Goal: Task Accomplishment & Management: Use online tool/utility

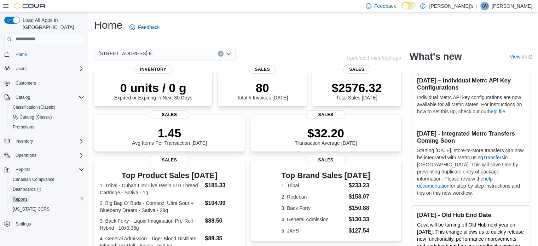
click at [22, 196] on span "Reports" at bounding box center [20, 199] width 15 height 6
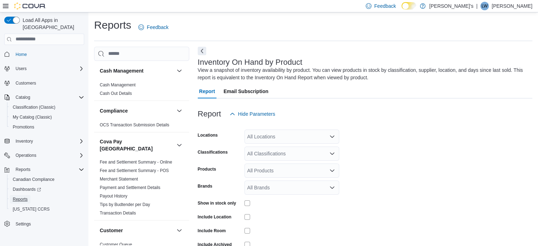
scroll to position [24, 0]
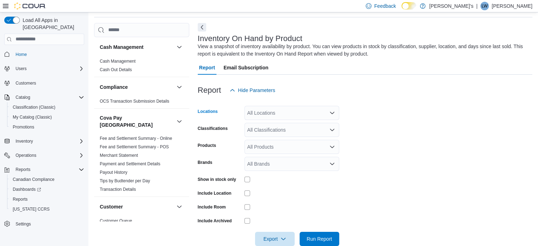
click at [331, 111] on icon "Open list of options" at bounding box center [332, 113] width 6 height 6
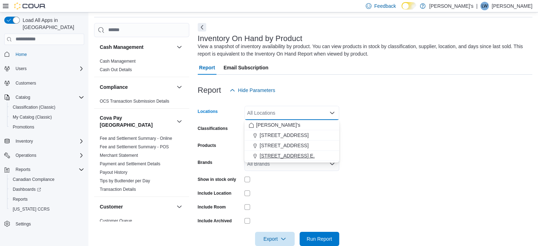
click at [295, 152] on span "676 River Rd. E." at bounding box center [286, 155] width 55 height 7
click at [370, 134] on form "Locations 676 River Rd. E. Combo box. Selected. 676 River Rd. E.. Press Backspa…" at bounding box center [365, 171] width 334 height 148
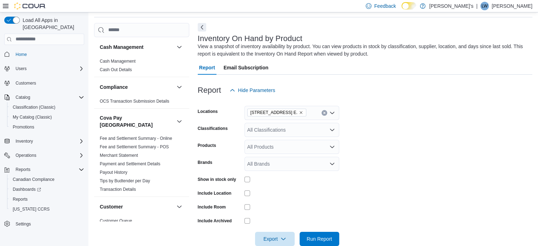
click at [330, 127] on icon "Open list of options" at bounding box center [332, 130] width 6 height 6
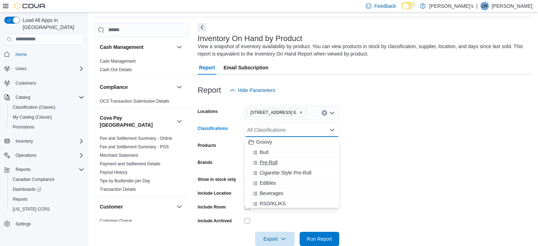
click at [300, 160] on div "Pre-Roll" at bounding box center [291, 162] width 86 height 7
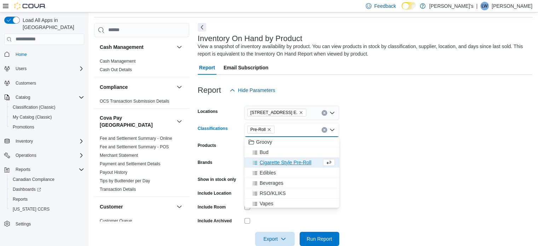
click at [403, 150] on form "Locations 676 River Rd. E. Classifications Pre-Roll Combo box. Selected. Pre-Ro…" at bounding box center [365, 171] width 334 height 148
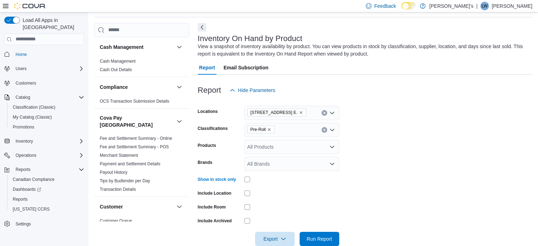
click at [315, 230] on div at bounding box center [365, 229] width 334 height 6
click at [316, 233] on span "Run Report" at bounding box center [319, 238] width 31 height 14
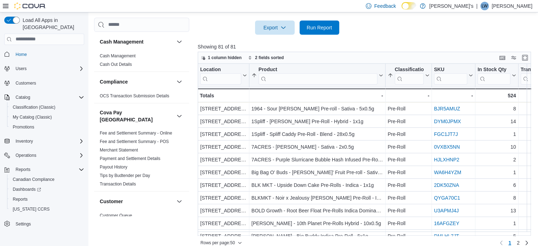
scroll to position [236, 0]
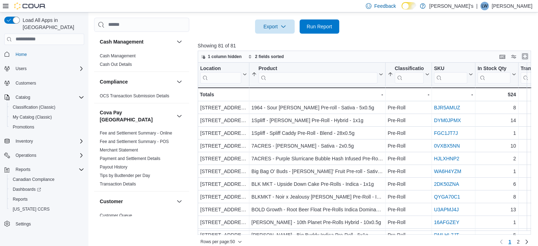
click at [529, 52] on button "Enter fullscreen" at bounding box center [524, 56] width 8 height 8
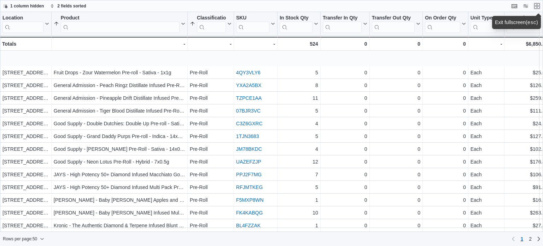
scroll to position [459, 0]
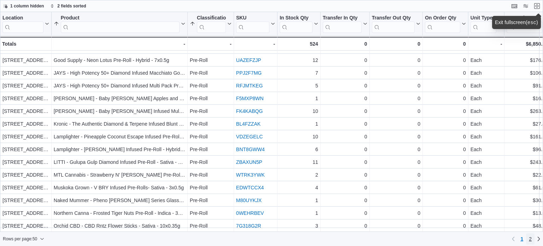
click at [529, 241] on span "2" at bounding box center [530, 238] width 3 height 7
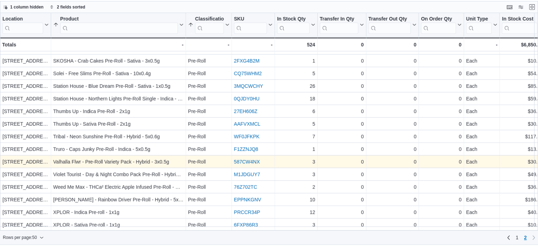
scroll to position [217, 0]
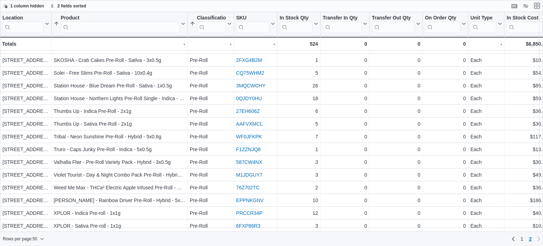
click at [536, 7] on button "Exit fullscreen" at bounding box center [537, 5] width 8 height 8
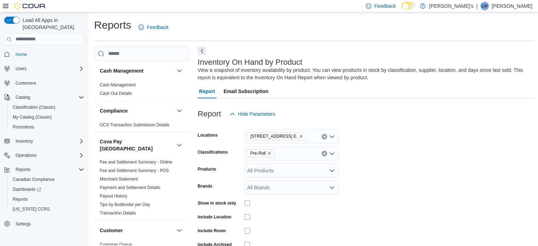
click at [268, 154] on icon "Remove Pre-Roll from selection in this group" at bounding box center [269, 153] width 3 height 3
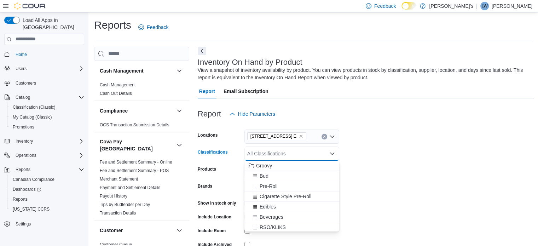
click at [270, 205] on span "Edibles" at bounding box center [267, 206] width 16 height 7
click at [379, 169] on form "Locations 676 River Rd. E. Classifications Edibles Combo box. Selected. Edibles…" at bounding box center [366, 195] width 336 height 148
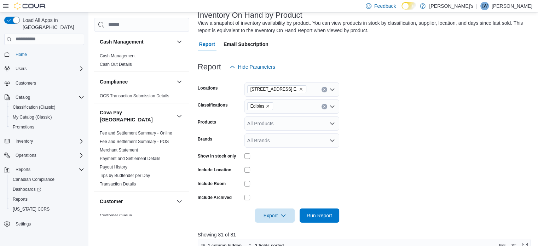
scroll to position [106, 0]
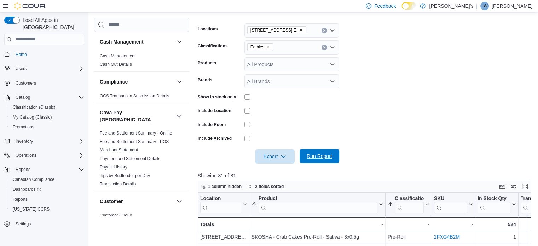
click at [322, 158] on span "Run Report" at bounding box center [318, 155] width 25 height 7
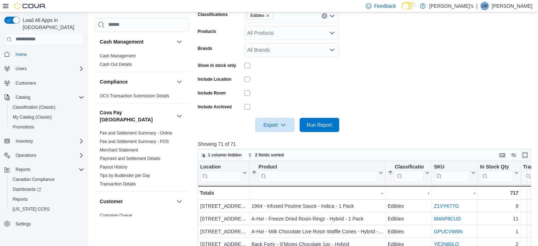
scroll to position [139, 0]
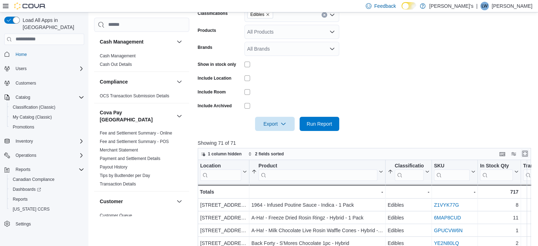
click at [527, 151] on button "Enter fullscreen" at bounding box center [524, 153] width 8 height 8
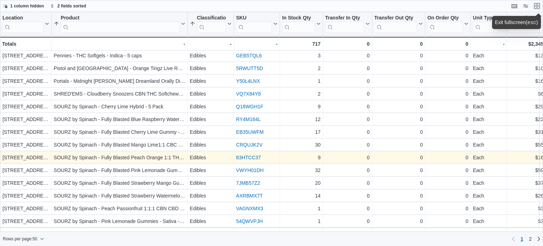
scroll to position [459, 0]
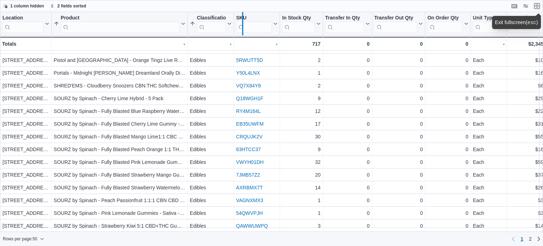
drag, startPoint x: 233, startPoint y: 27, endPoint x: 247, endPoint y: 26, distance: 14.5
click at [245, 26] on div at bounding box center [243, 23] width 6 height 23
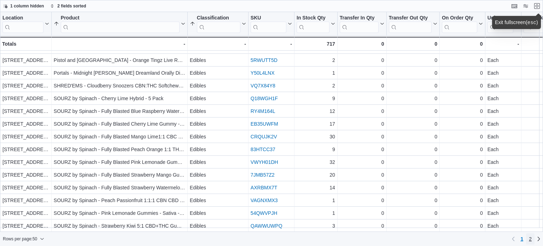
click at [530, 240] on span "2" at bounding box center [530, 238] width 3 height 7
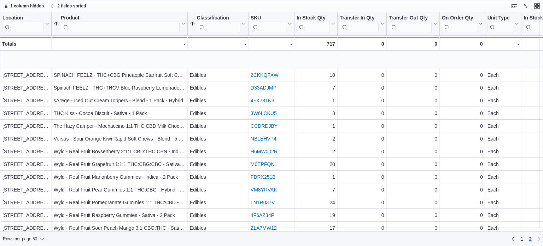
scroll to position [0, 0]
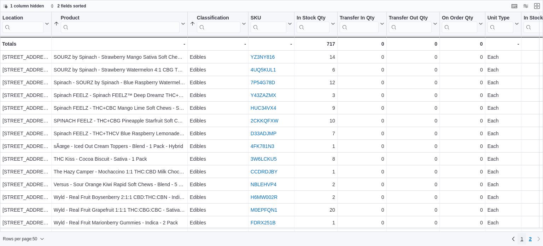
click at [520, 240] on link "1" at bounding box center [521, 238] width 8 height 11
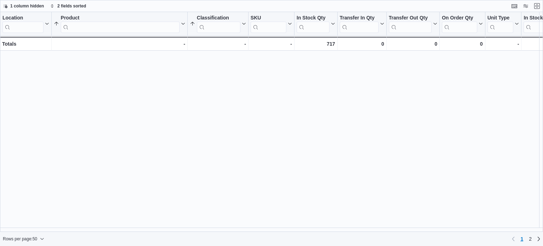
scroll to position [459, 0]
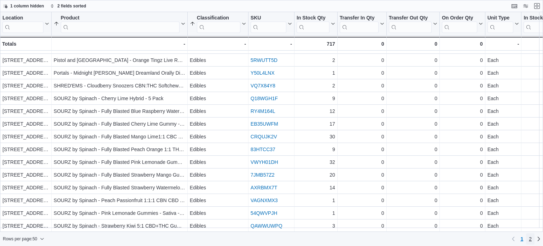
click at [530, 238] on span "2" at bounding box center [530, 238] width 3 height 7
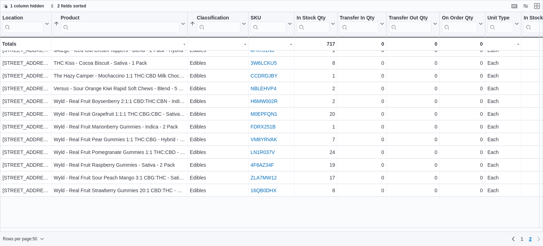
scroll to position [0, 0]
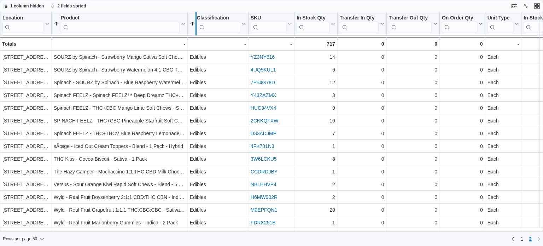
drag, startPoint x: 188, startPoint y: 24, endPoint x: 196, endPoint y: 22, distance: 8.7
click at [196, 22] on div at bounding box center [196, 23] width 6 height 23
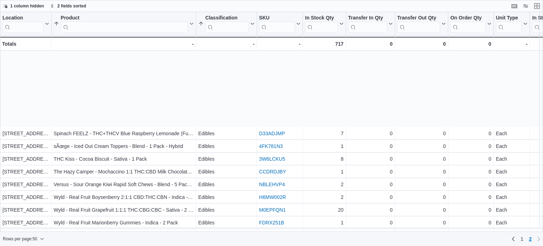
scroll to position [90, 0]
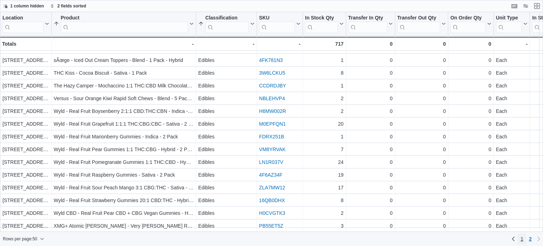
click at [521, 239] on span "1" at bounding box center [521, 238] width 3 height 7
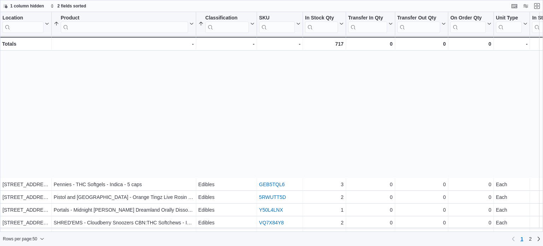
scroll to position [459, 0]
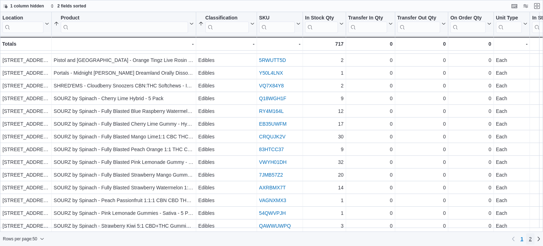
click at [531, 237] on span "2" at bounding box center [530, 238] width 3 height 7
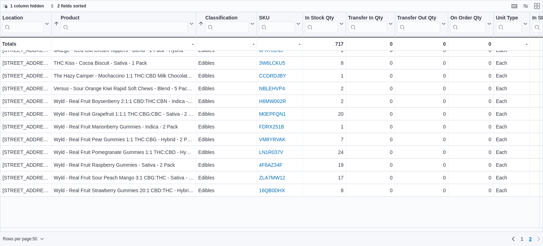
scroll to position [0, 0]
